Goal: Task Accomplishment & Management: Manage account settings

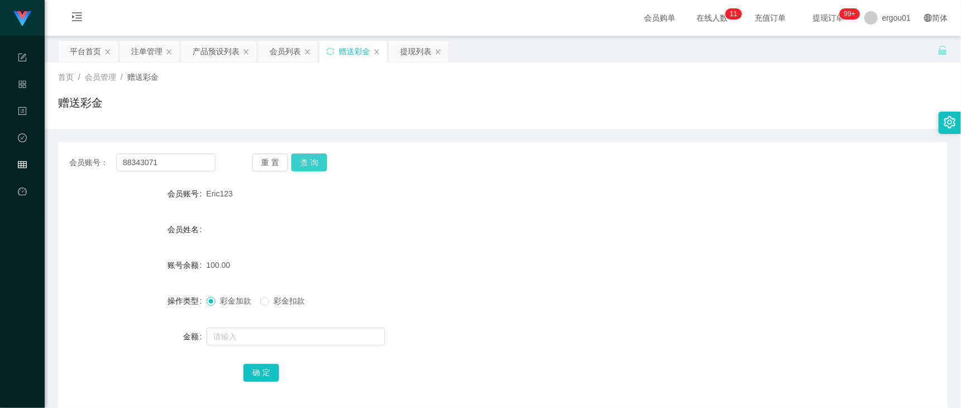
click at [311, 166] on button "查 询" at bounding box center [309, 162] width 36 height 18
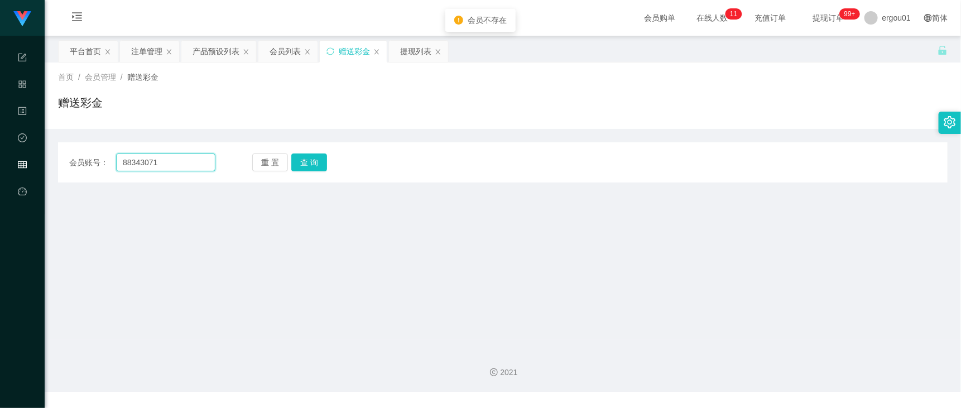
click at [168, 171] on input "88343071" at bounding box center [165, 162] width 99 height 18
paste input "Tkk"
type input "Tkk"
click at [314, 162] on button "查 询" at bounding box center [309, 162] width 36 height 18
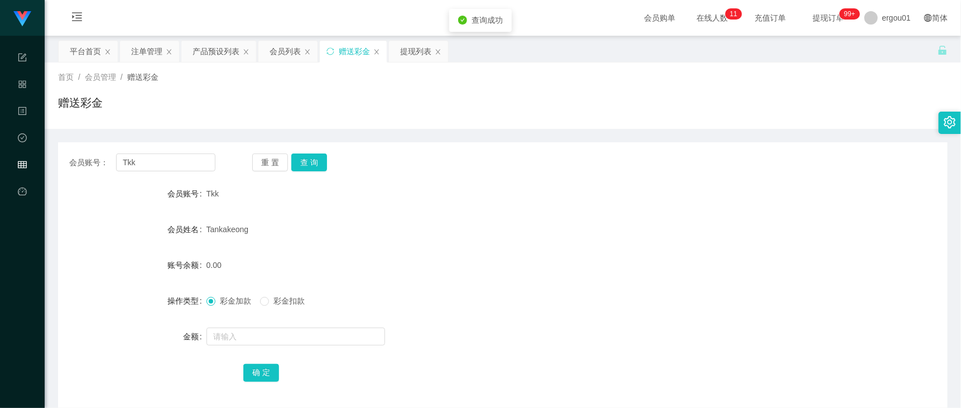
click at [235, 326] on div at bounding box center [465, 336] width 519 height 22
drag, startPoint x: 254, startPoint y: 325, endPoint x: 254, endPoint y: 341, distance: 15.6
click at [254, 329] on div at bounding box center [465, 336] width 519 height 22
click at [254, 341] on input "text" at bounding box center [295, 336] width 179 height 18
type input "300"
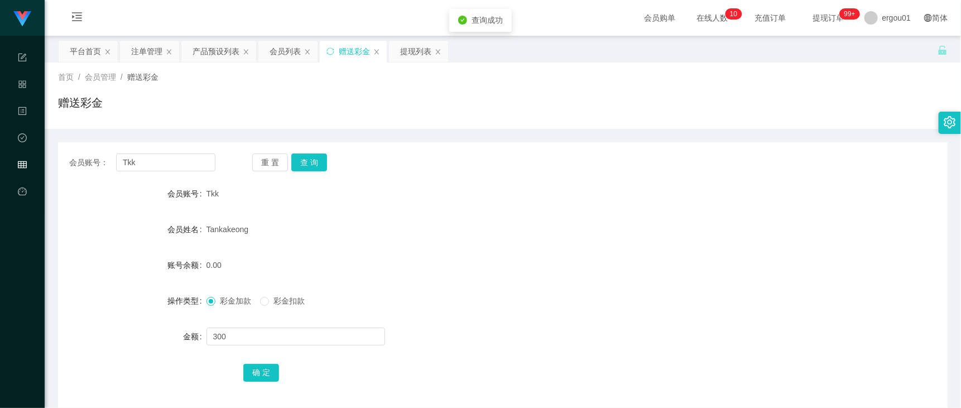
drag, startPoint x: 263, startPoint y: 362, endPoint x: 269, endPoint y: 363, distance: 6.2
click at [264, 362] on div "确 定" at bounding box center [502, 372] width 519 height 22
click at [269, 373] on button "确 定" at bounding box center [261, 373] width 36 height 18
click at [156, 143] on div "会员账号： Tkk 重 置 查 询 会员账号 Tkk 会员姓名 Tankakeong 账号余额 300.00 操作类型 彩金加款 彩金扣款 金额 确 定" at bounding box center [502, 275] width 889 height 266
click at [153, 163] on input "Tkk" at bounding box center [165, 162] width 99 height 18
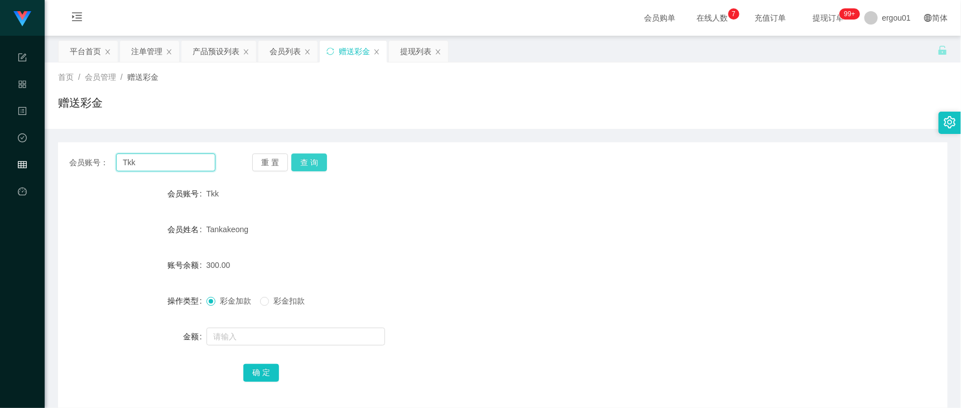
paste input "sugar123"
type input "sugar123"
click at [314, 162] on button "查 询" at bounding box center [309, 162] width 36 height 18
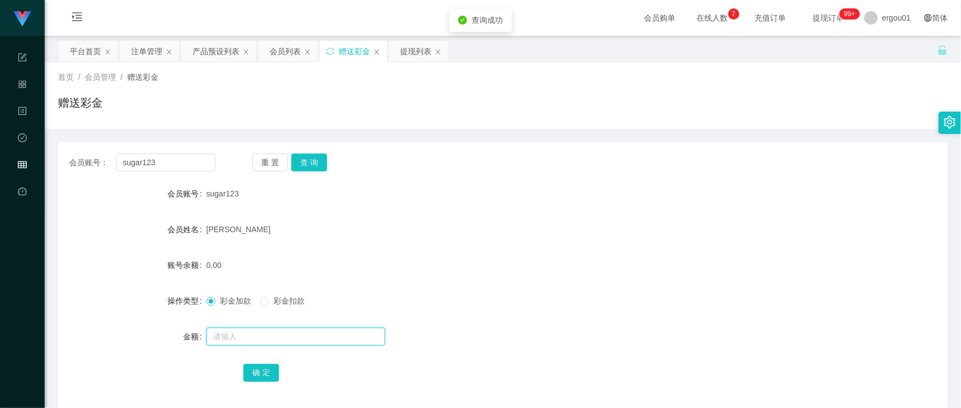
click at [290, 329] on input "text" at bounding box center [295, 336] width 179 height 18
type input "100"
click at [274, 368] on button "确 定" at bounding box center [261, 373] width 36 height 18
click at [287, 51] on div "会员列表" at bounding box center [284, 51] width 31 height 21
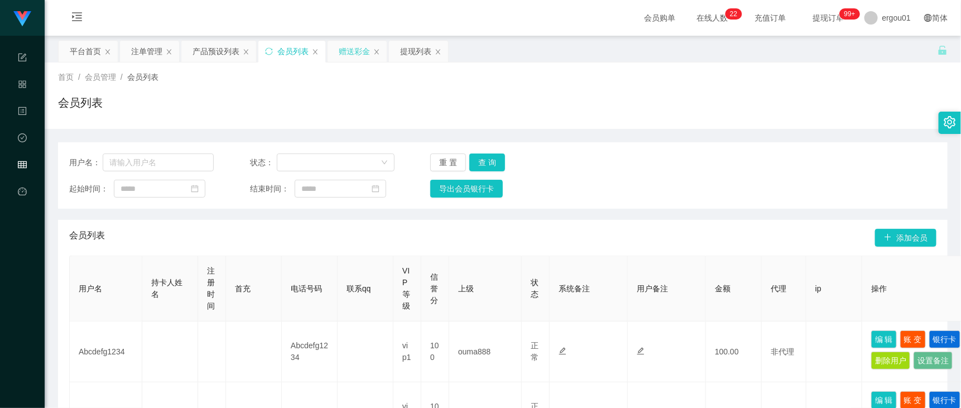
click at [342, 46] on div "赠送彩金" at bounding box center [354, 51] width 31 height 21
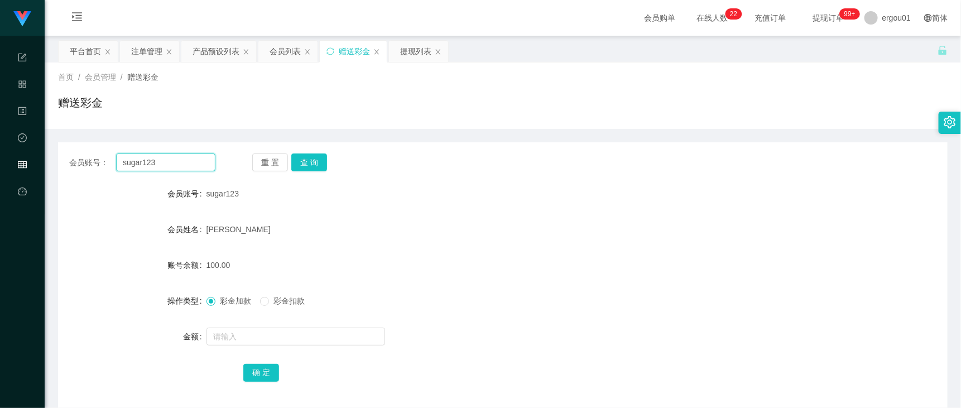
drag, startPoint x: 172, startPoint y: 163, endPoint x: 177, endPoint y: 162, distance: 5.6
click at [171, 162] on input "sugar123" at bounding box center [165, 162] width 99 height 18
drag, startPoint x: 413, startPoint y: 53, endPoint x: 372, endPoint y: 90, distance: 56.1
click at [413, 53] on div "提现列表" at bounding box center [415, 51] width 31 height 21
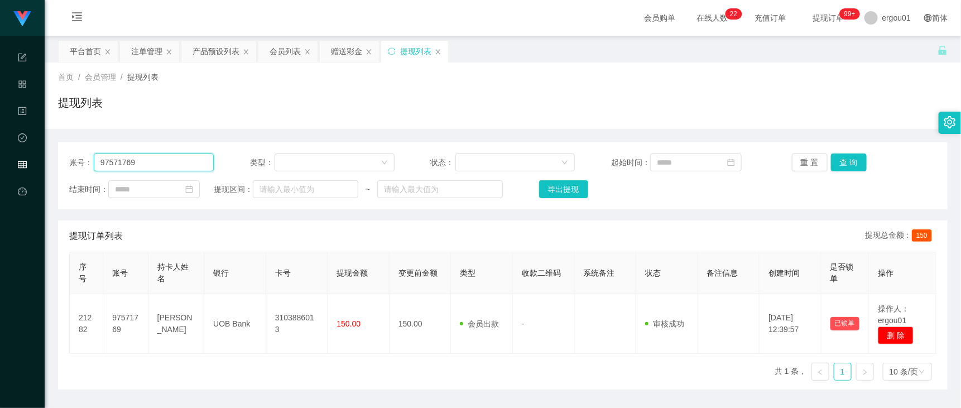
click at [185, 159] on input "97571769" at bounding box center [154, 162] width 120 height 18
paste input "sugar123"
click at [844, 166] on button "查 询" at bounding box center [849, 162] width 36 height 18
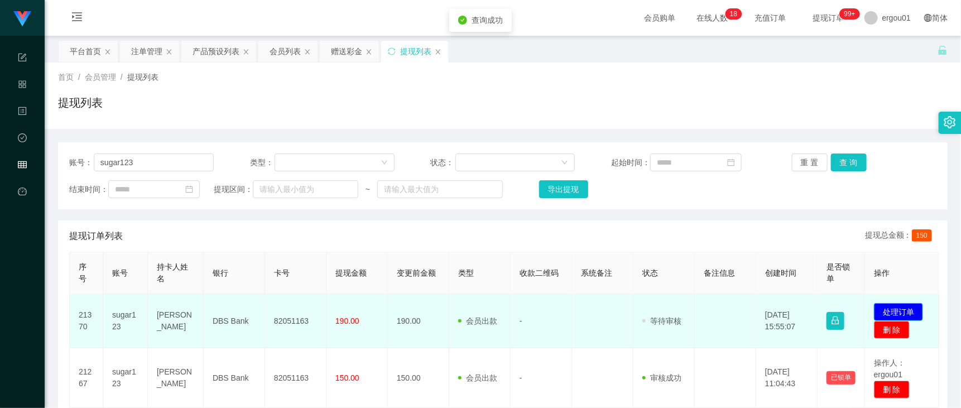
click at [896, 321] on button "处理订单" at bounding box center [898, 312] width 49 height 18
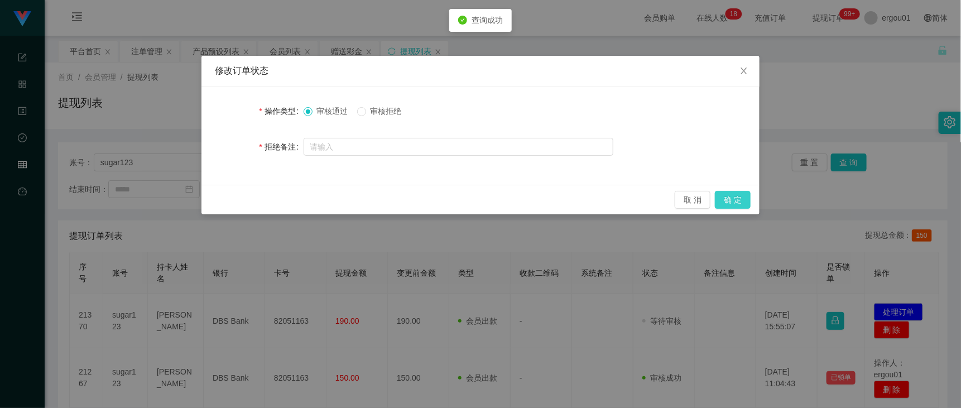
click at [738, 194] on button "确 定" at bounding box center [733, 200] width 36 height 18
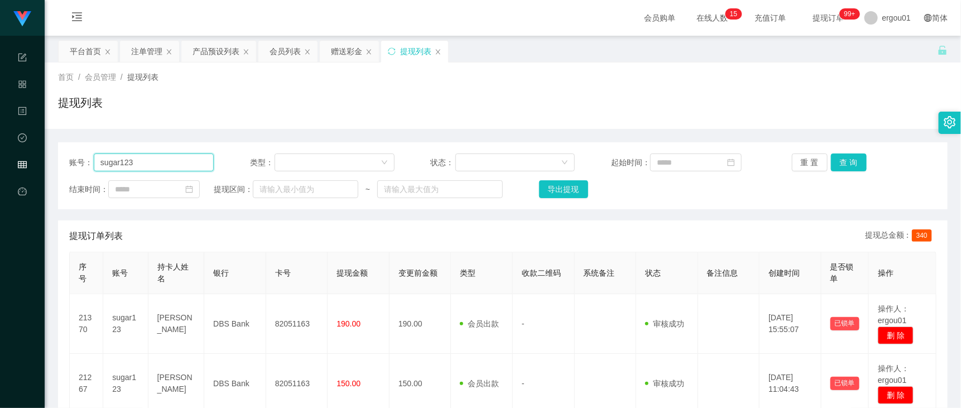
click at [183, 159] on input "sugar123" at bounding box center [154, 162] width 120 height 18
paste input "Tkk"
type input "Tkk"
drag, startPoint x: 840, startPoint y: 151, endPoint x: 838, endPoint y: 157, distance: 7.1
click at [840, 151] on div "账号： Tkk 类型： 状态： 起始时间： 重 置 查 询 结束时间： 提现区间： ~ 导出提现" at bounding box center [502, 175] width 889 height 67
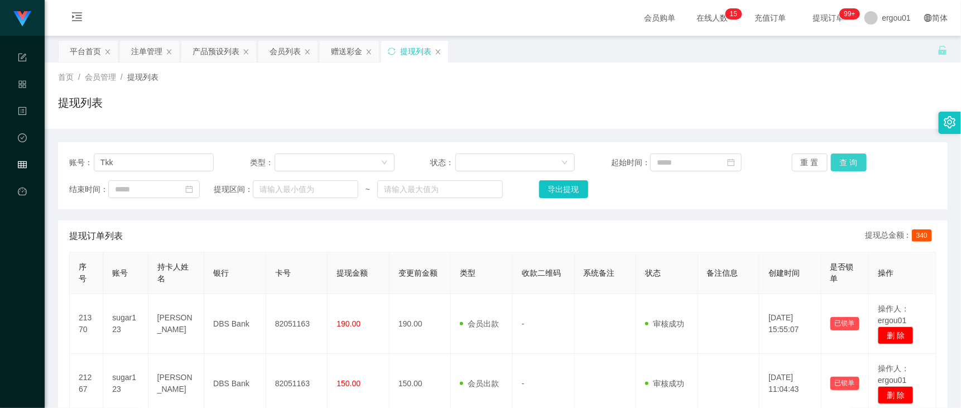
click at [837, 157] on button "查 询" at bounding box center [849, 162] width 36 height 18
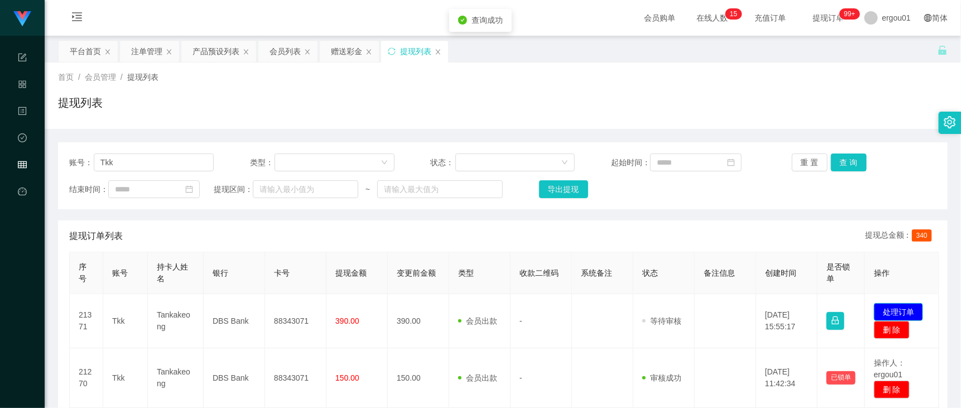
click at [913, 321] on button "处理订单" at bounding box center [898, 312] width 49 height 18
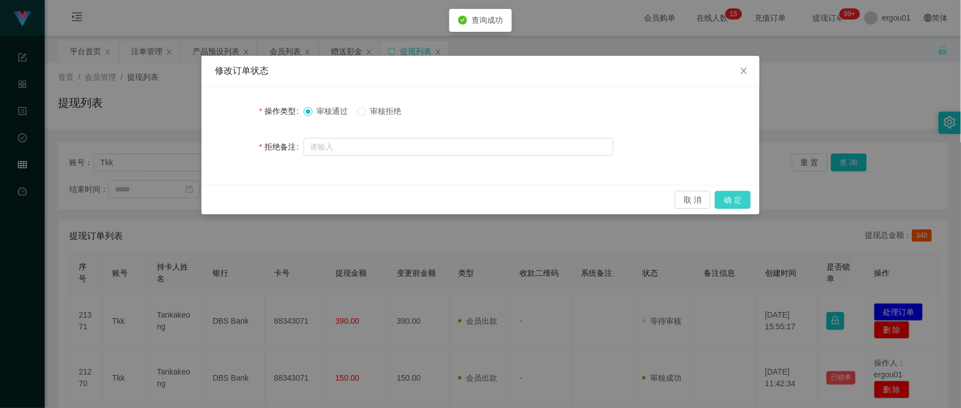
click at [727, 196] on button "确 定" at bounding box center [733, 200] width 36 height 18
